Goal: Book appointment/travel/reservation

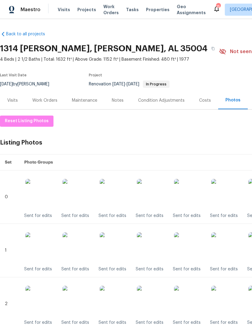
click at [65, 8] on span "Visits" at bounding box center [64, 10] width 12 height 6
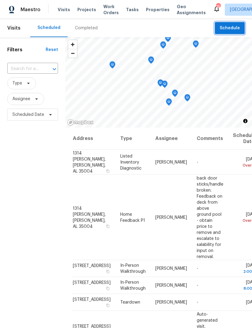
click at [236, 27] on span "Schedule" at bounding box center [230, 28] width 20 height 8
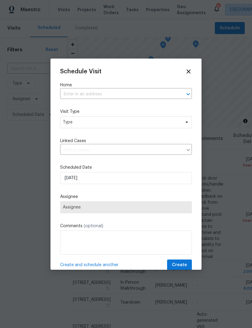
click at [118, 90] on input "text" at bounding box center [117, 94] width 115 height 9
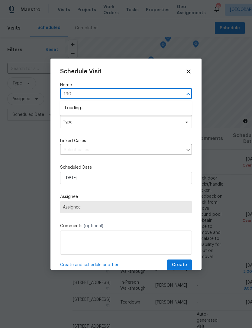
type input "1909"
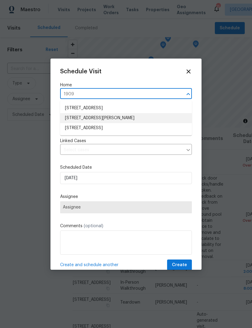
click at [111, 116] on li "[STREET_ADDRESS][PERSON_NAME]" at bounding box center [126, 118] width 132 height 10
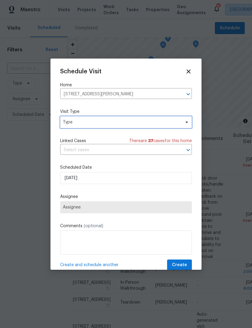
click at [107, 123] on span "Type" at bounding box center [122, 122] width 118 height 6
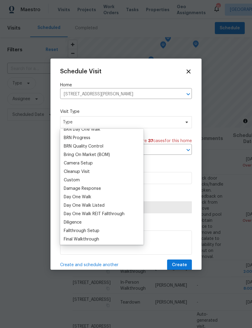
scroll to position [49, 0]
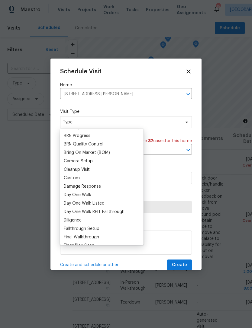
click at [108, 179] on div "Custom" at bounding box center [102, 178] width 80 height 8
click at [75, 180] on div "Custom" at bounding box center [72, 178] width 16 height 6
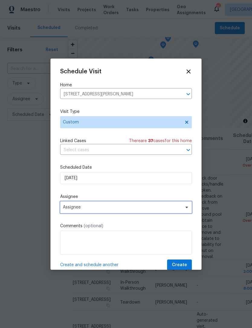
click at [103, 208] on span "Assignee" at bounding box center [122, 207] width 118 height 5
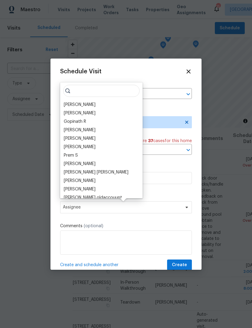
click at [92, 106] on div "[PERSON_NAME]" at bounding box center [80, 105] width 32 height 6
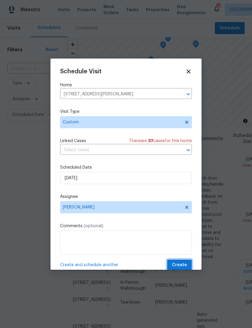
click at [188, 266] on button "Create" at bounding box center [179, 265] width 25 height 11
